Goal: Information Seeking & Learning: Learn about a topic

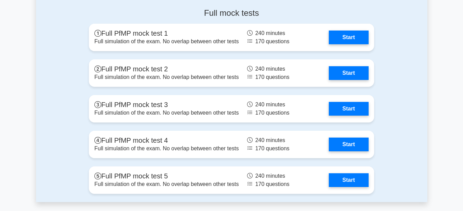
scroll to position [875, 0]
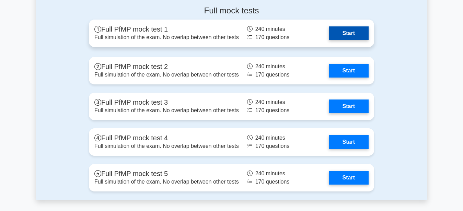
click at [345, 31] on link "Start" at bounding box center [349, 33] width 40 height 14
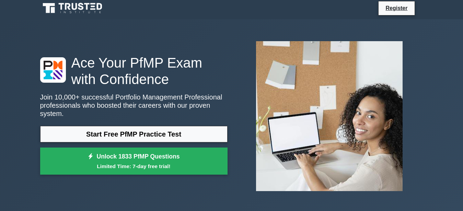
scroll to position [0, 0]
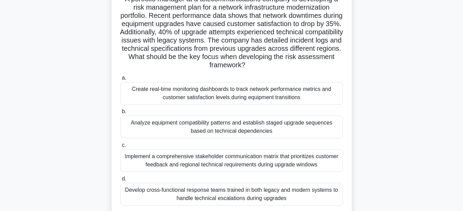
scroll to position [72, 0]
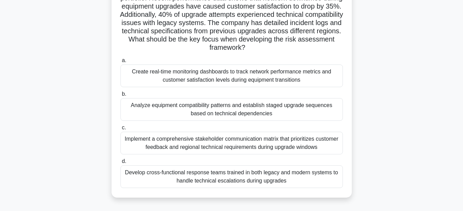
click at [126, 95] on span "b." at bounding box center [124, 94] width 4 height 6
click at [120, 95] on input "b. Analyze equipment compatibility patterns and establish staged upgrade sequen…" at bounding box center [120, 94] width 0 height 4
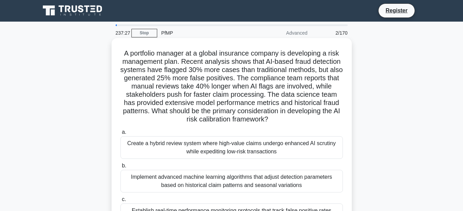
scroll to position [0, 0]
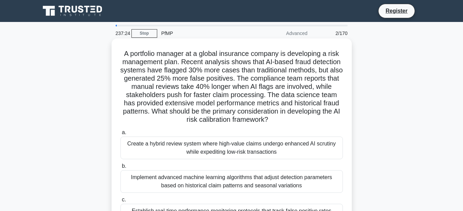
click at [147, 176] on div "Implement advanced machine learning algorithms that adjust detection parameters…" at bounding box center [231, 181] width 222 height 23
click at [120, 168] on input "b. Implement advanced machine learning algorithms that adjust detection paramet…" at bounding box center [120, 166] width 0 height 4
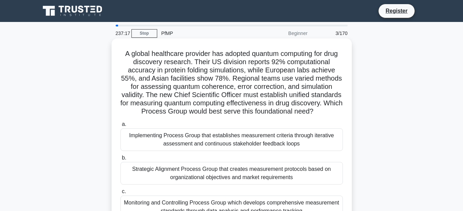
click at [147, 175] on div "Strategic Alignment Process Group that creates measurement protocols based on o…" at bounding box center [231, 173] width 222 height 23
click at [120, 160] on input "b. Strategic Alignment Process Group that creates measurement protocols based o…" at bounding box center [120, 158] width 0 height 4
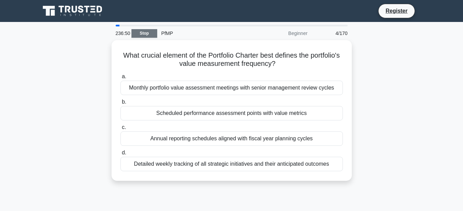
click at [136, 33] on link "Stop" at bounding box center [144, 33] width 26 height 9
click at [139, 33] on link "Stop" at bounding box center [144, 33] width 26 height 9
click at [138, 31] on link "Stop" at bounding box center [144, 33] width 26 height 9
